Goal: Navigation & Orientation: Find specific page/section

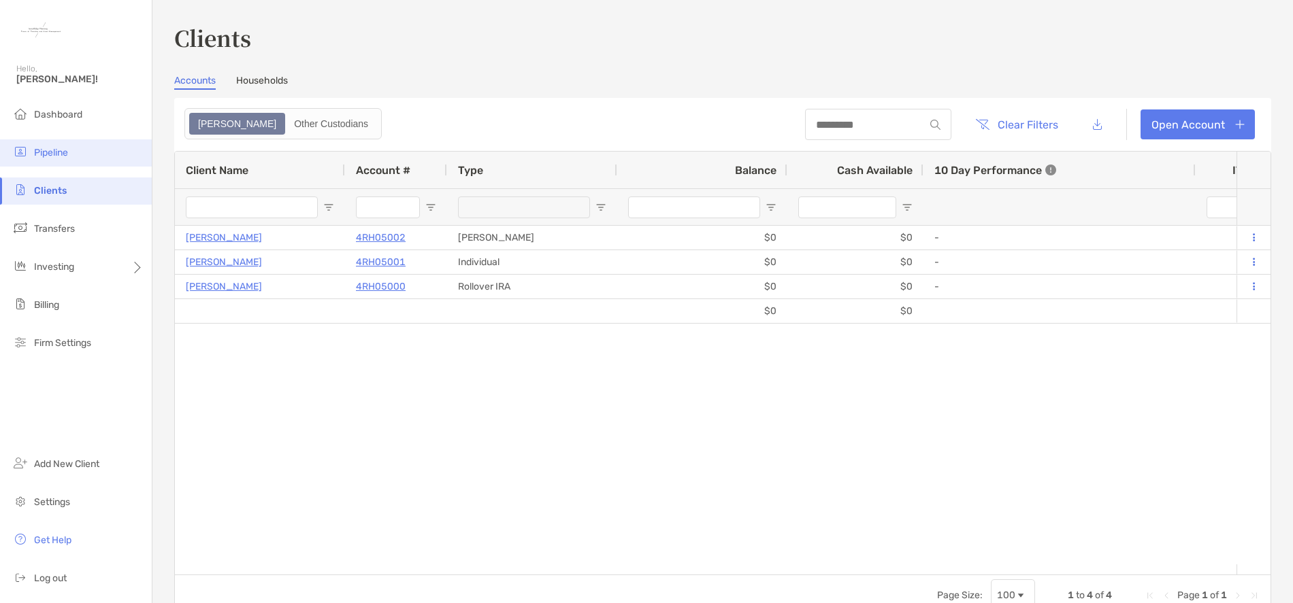
click at [50, 153] on span "Pipeline" at bounding box center [51, 153] width 34 height 12
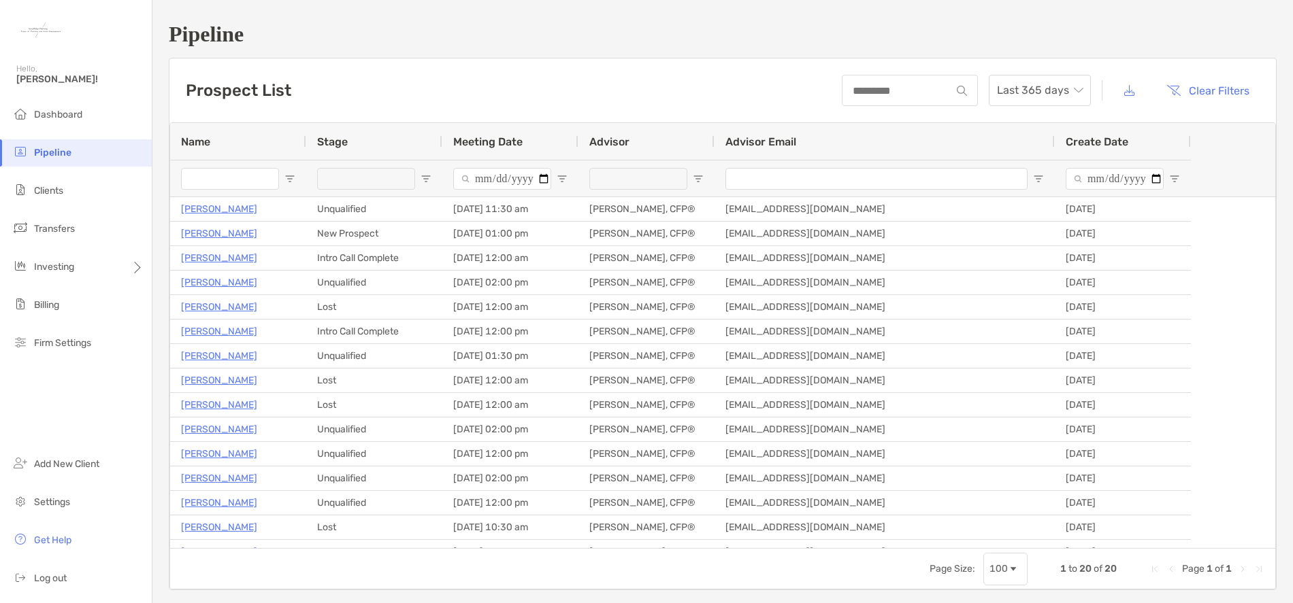
type input "**********"
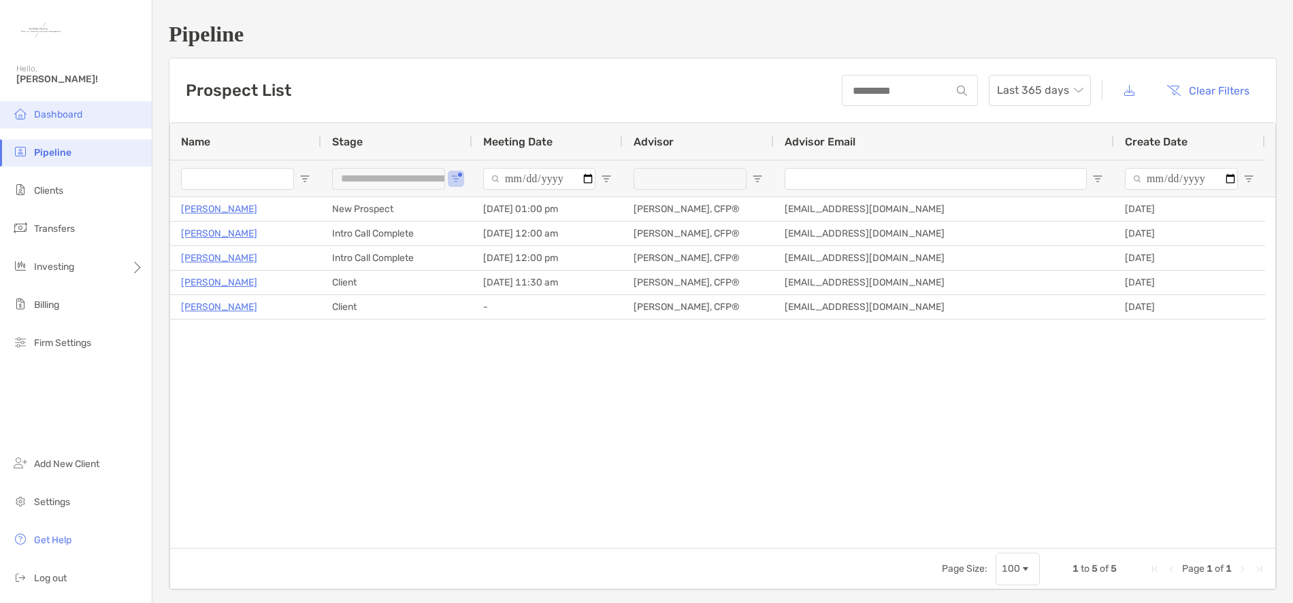
click at [67, 119] on span "Dashboard" at bounding box center [58, 115] width 48 height 12
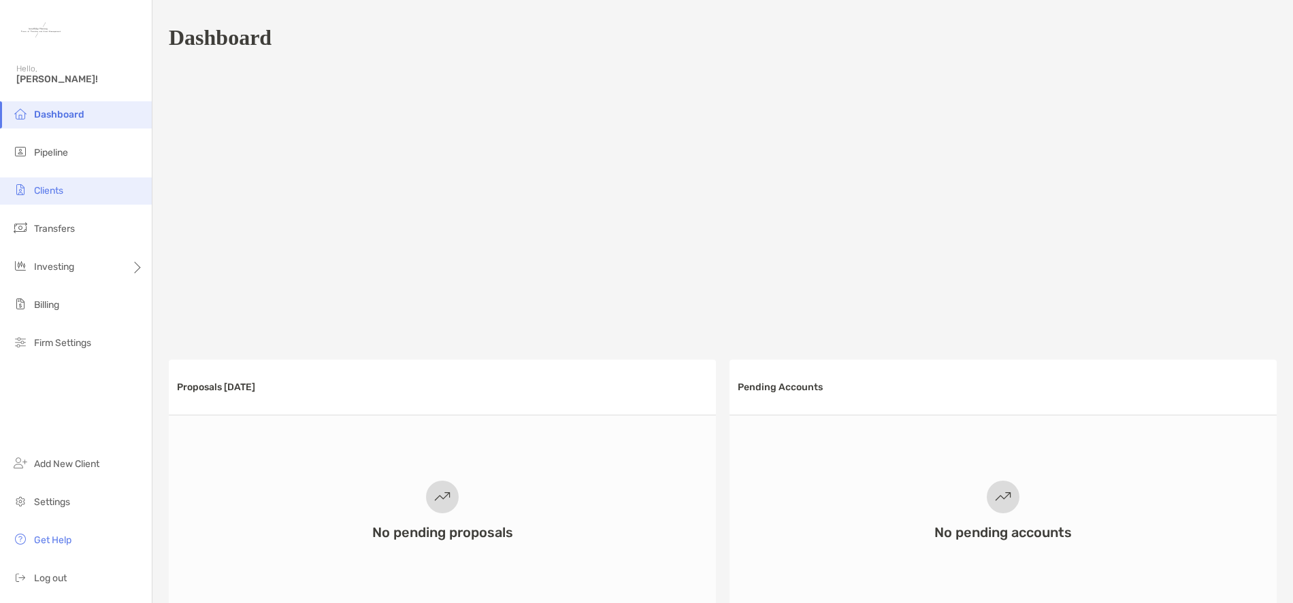
click at [49, 186] on span "Clients" at bounding box center [48, 191] width 29 height 12
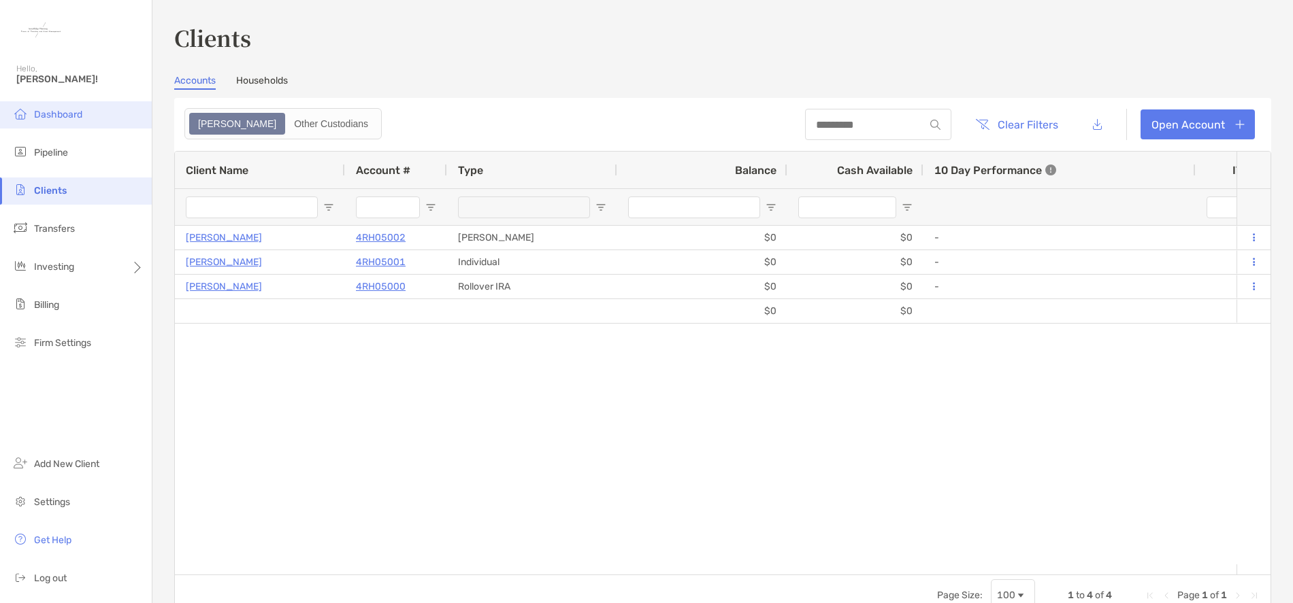
click at [56, 118] on span "Dashboard" at bounding box center [58, 115] width 48 height 12
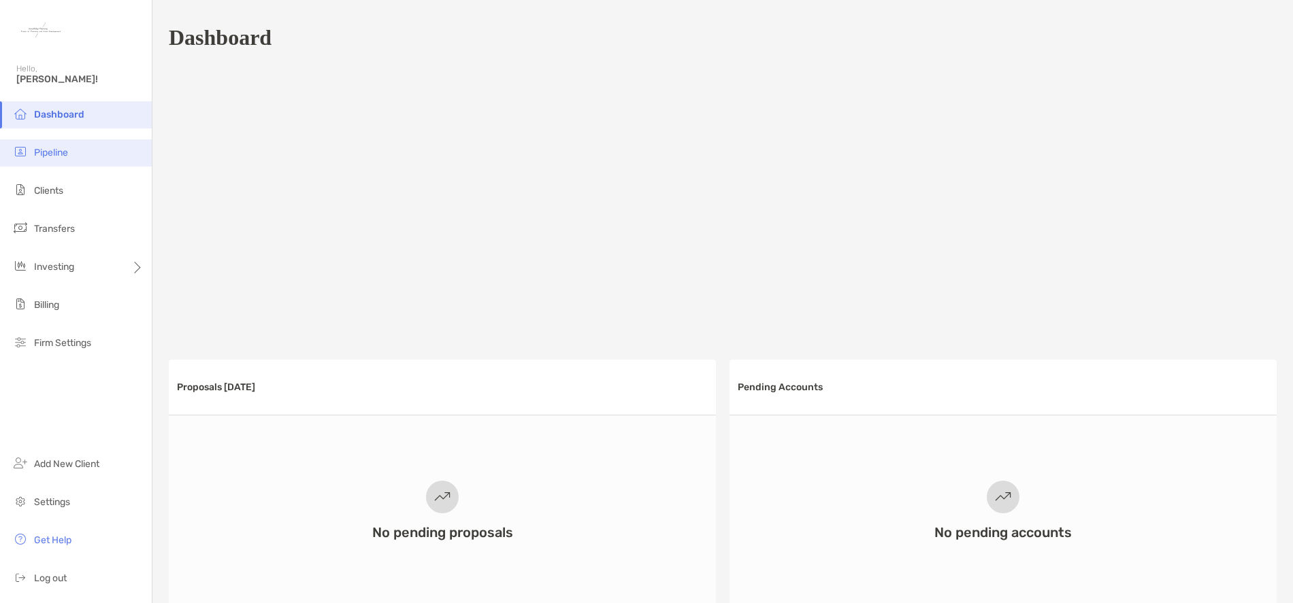
click at [52, 157] on span "Pipeline" at bounding box center [51, 153] width 34 height 12
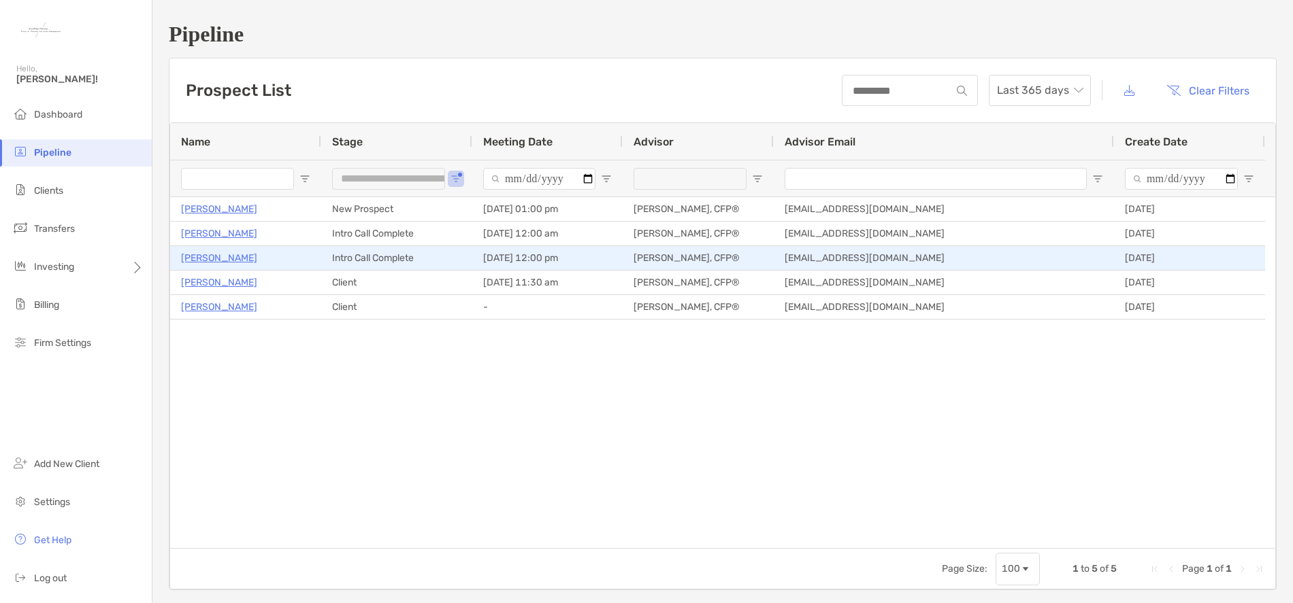
click at [214, 259] on p "[PERSON_NAME]" at bounding box center [219, 258] width 76 height 17
click at [219, 261] on p "[PERSON_NAME]" at bounding box center [219, 258] width 76 height 17
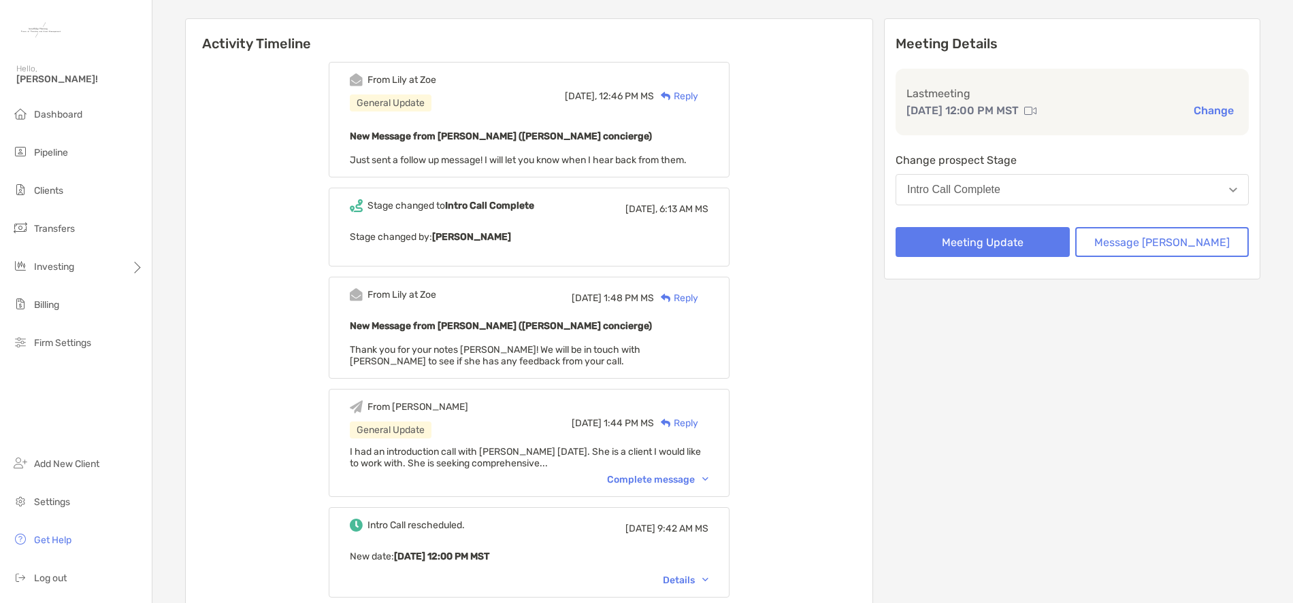
scroll to position [204, 0]
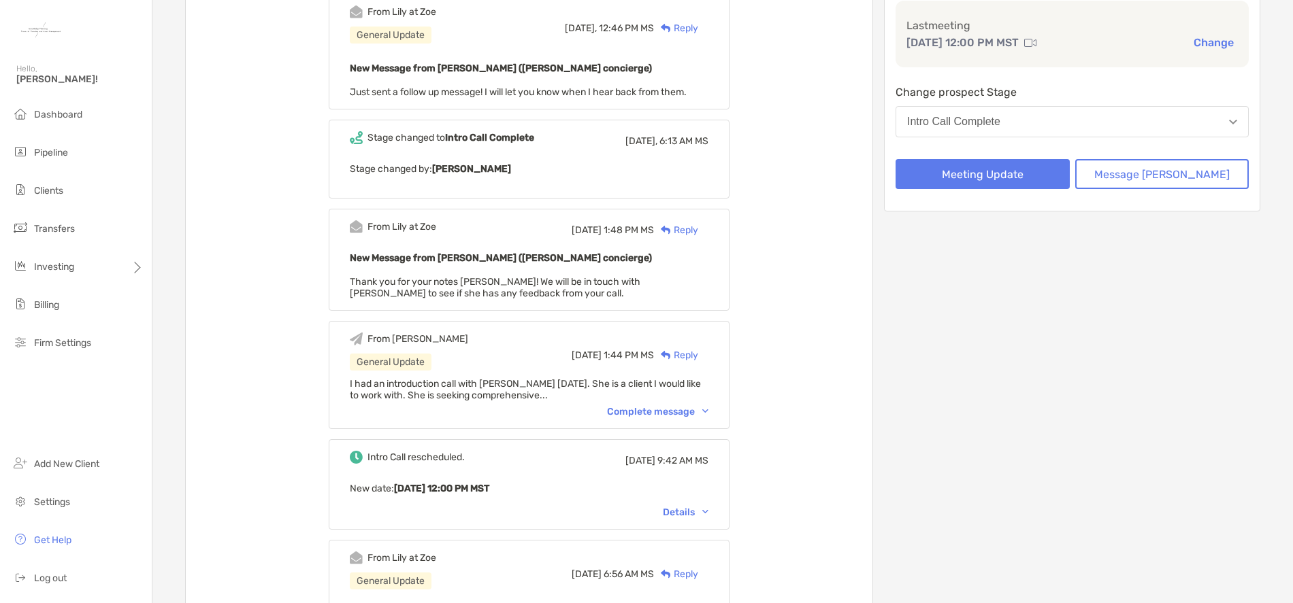
click at [672, 407] on div "Complete message" at bounding box center [657, 412] width 101 height 12
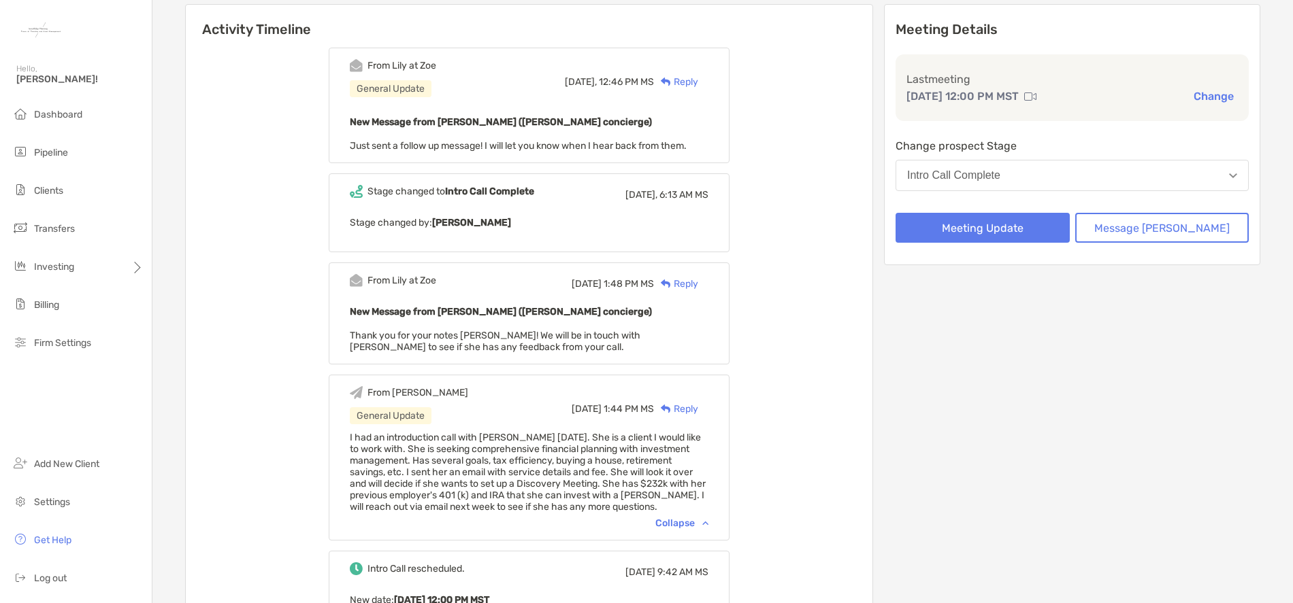
scroll to position [0, 0]
